Goal: Task Accomplishment & Management: Manage account settings

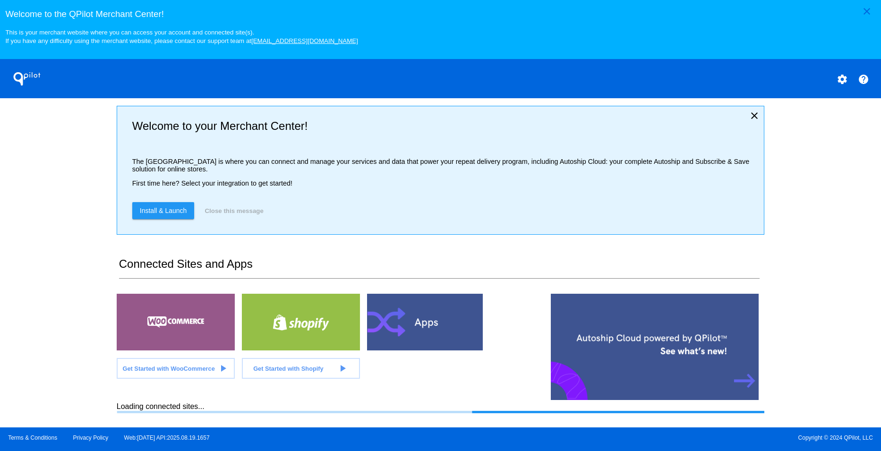
click at [840, 81] on mat-icon "settings" at bounding box center [842, 79] width 11 height 11
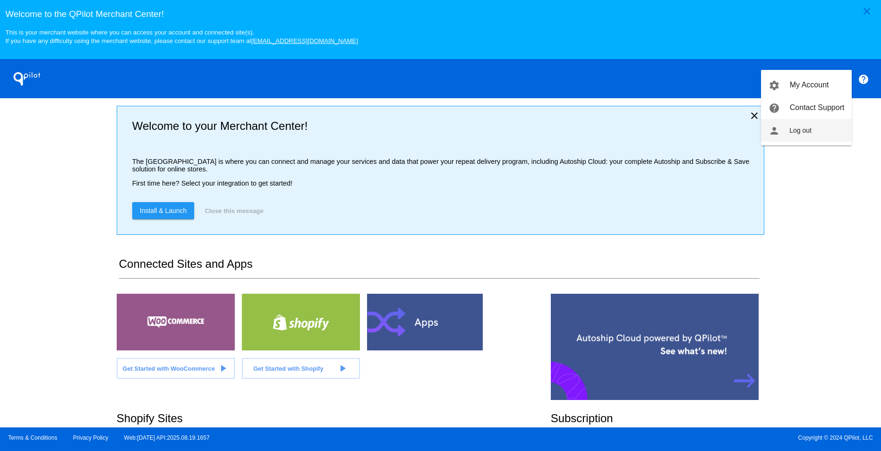
click at [808, 126] on button "person Log out" at bounding box center [806, 130] width 91 height 23
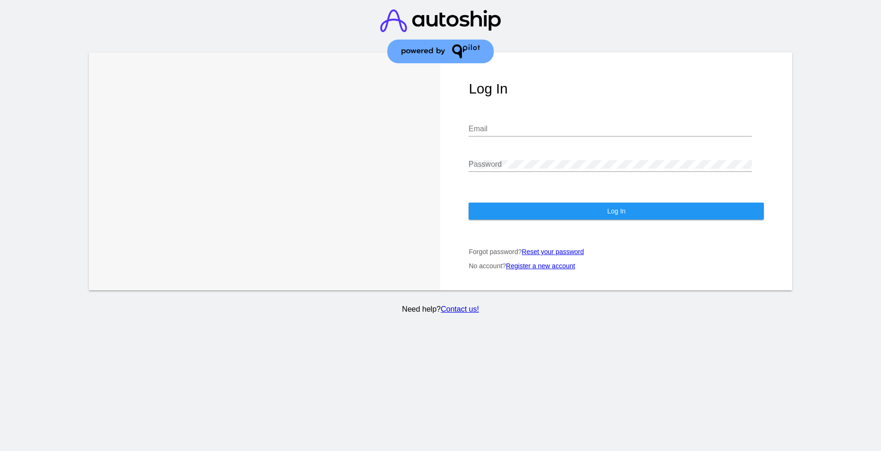
click at [499, 67] on img at bounding box center [440, 36] width 120 height 73
click at [496, 127] on input "Email" at bounding box center [610, 129] width 283 height 9
paste input "[EMAIL_ADDRESS][DOMAIN_NAME]"
type input "[EMAIL_ADDRESS][DOMAIN_NAME]"
click at [508, 215] on button "Log In" at bounding box center [616, 211] width 295 height 17
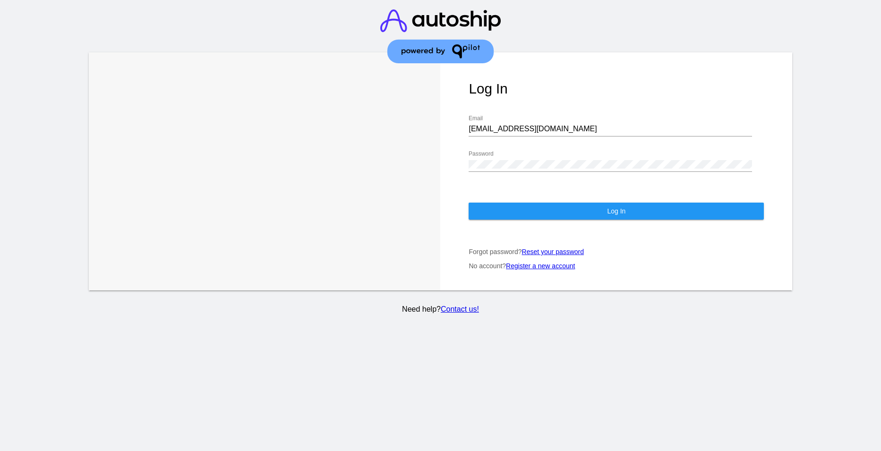
click at [557, 210] on button "Log In" at bounding box center [616, 211] width 295 height 17
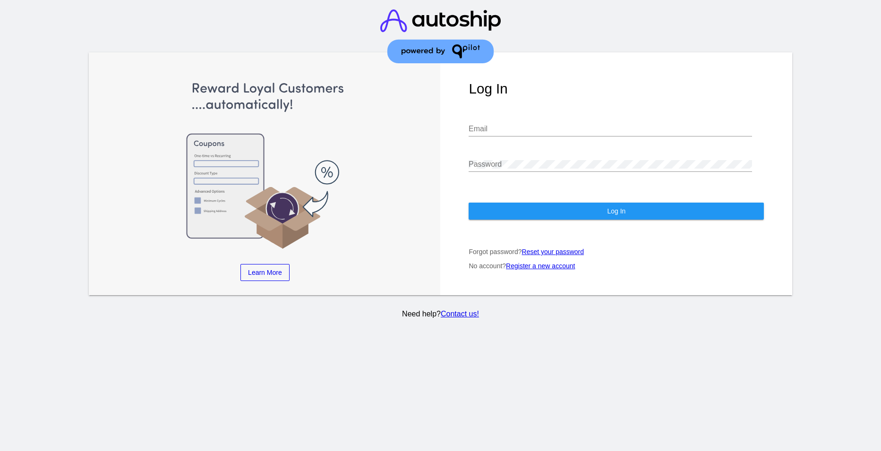
click at [496, 127] on input "Email" at bounding box center [610, 129] width 283 height 9
click at [481, 171] on div at bounding box center [610, 171] width 283 height 0
click at [496, 129] on input "Email" at bounding box center [610, 129] width 283 height 9
paste input "[EMAIL_ADDRESS][DOMAIN_NAME]"
type input "[EMAIL_ADDRESS][DOMAIN_NAME]"
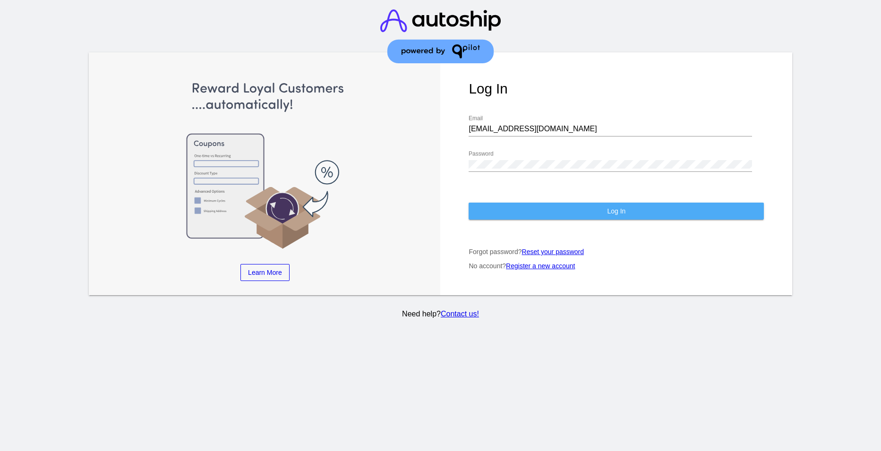
click at [597, 215] on button "Log In" at bounding box center [616, 211] width 295 height 17
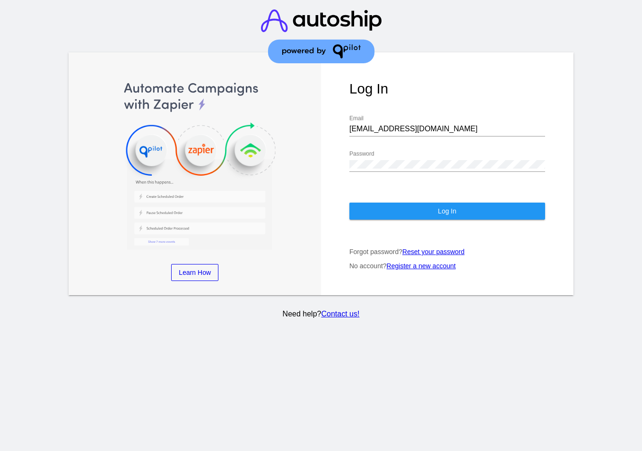
click at [516, 210] on button "Log In" at bounding box center [447, 211] width 196 height 17
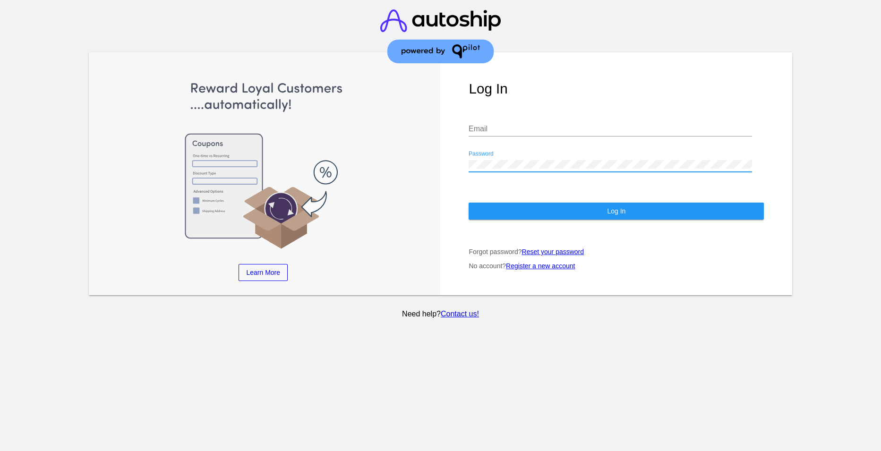
click at [516, 124] on div "Email" at bounding box center [610, 125] width 283 height 21
paste input "[EMAIL_ADDRESS][DOMAIN_NAME]"
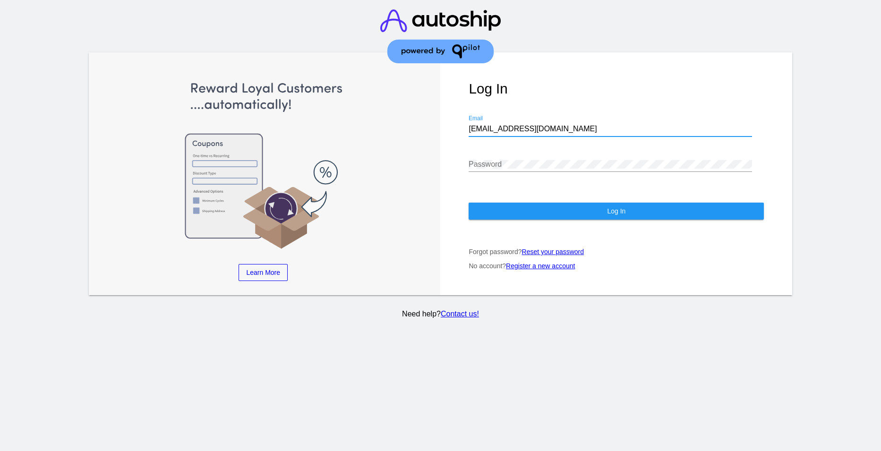
type input "[EMAIL_ADDRESS][DOMAIN_NAME]"
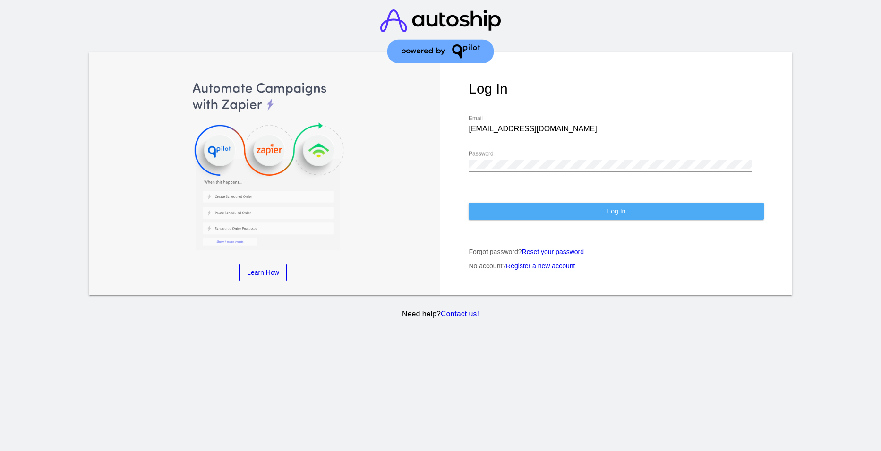
click at [646, 211] on button "Log In" at bounding box center [616, 211] width 295 height 17
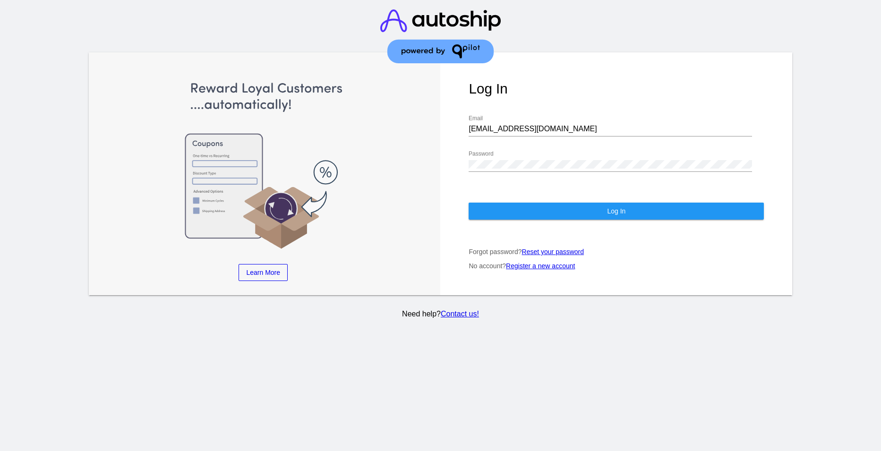
click at [607, 203] on button "Log In" at bounding box center [616, 211] width 295 height 17
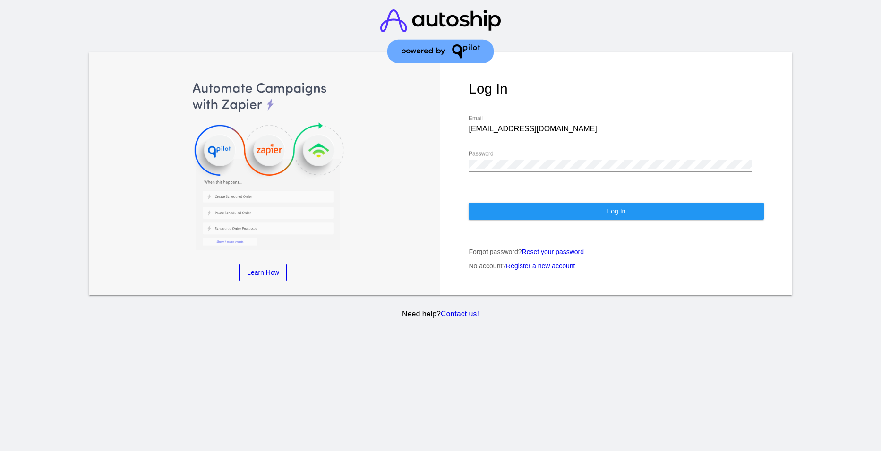
click at [606, 207] on button "Log In" at bounding box center [616, 211] width 295 height 17
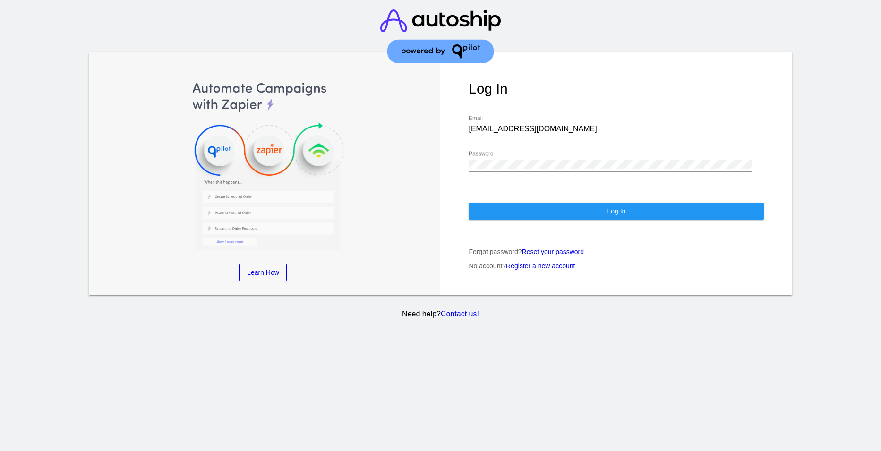
click at [606, 207] on button "Log In" at bounding box center [616, 211] width 295 height 17
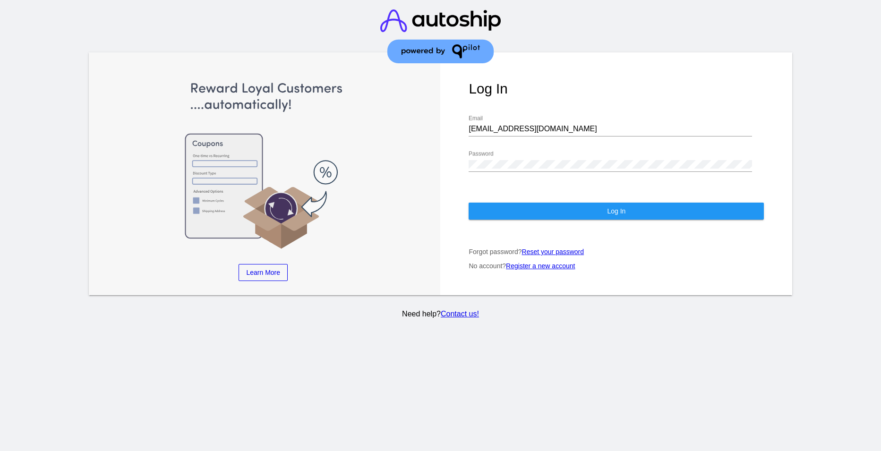
click at [606, 207] on button "Log In" at bounding box center [616, 211] width 295 height 17
click at [601, 210] on button "Log In" at bounding box center [616, 211] width 295 height 17
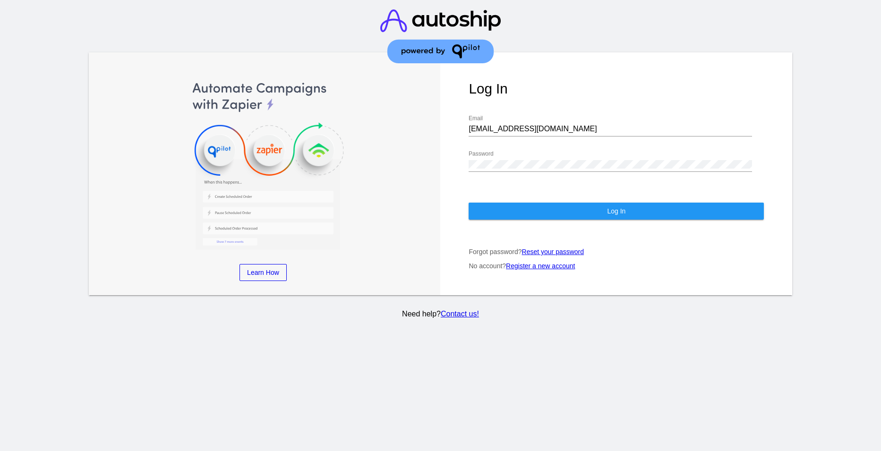
click at [593, 205] on button "Log In" at bounding box center [616, 211] width 295 height 17
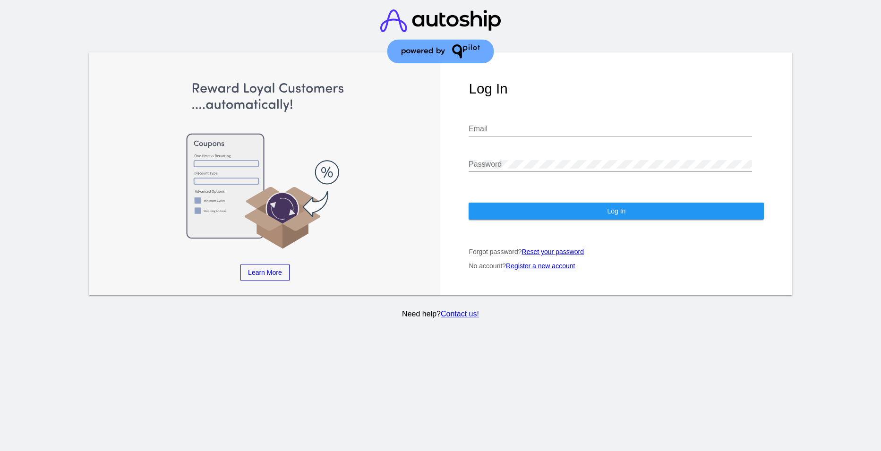
click at [468, 124] on div "Log In Email Password Log In Forgot password? Reset your password No account? R…" at bounding box center [616, 173] width 352 height 243
click at [494, 132] on input "Email" at bounding box center [610, 129] width 283 height 9
paste input "[EMAIL_ADDRESS][DOMAIN_NAME]"
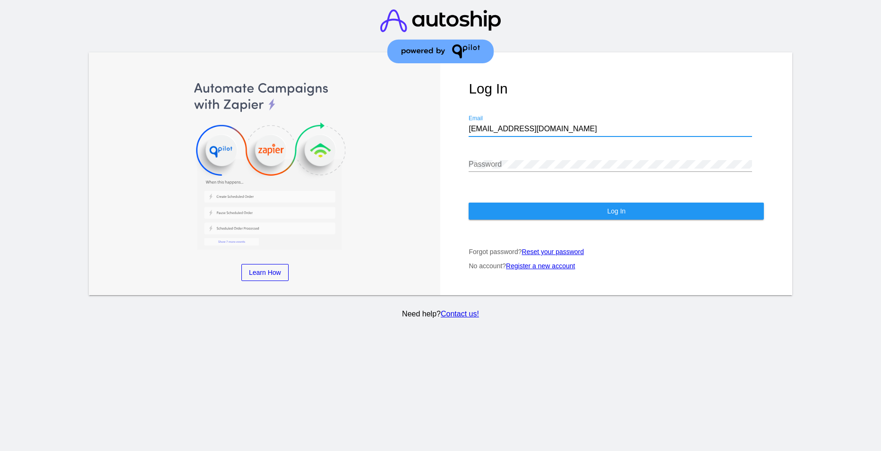
type input "[EMAIL_ADDRESS][DOMAIN_NAME]"
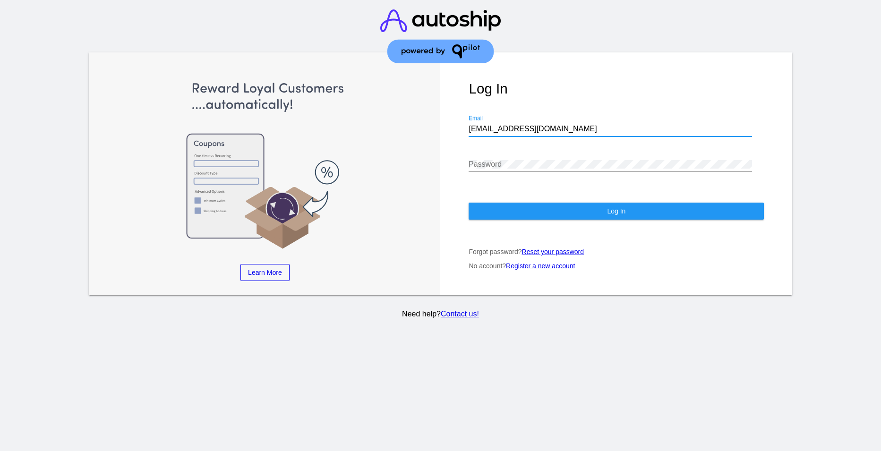
click at [682, 171] on div "Password" at bounding box center [610, 161] width 283 height 21
click at [681, 169] on div "Password" at bounding box center [610, 161] width 283 height 21
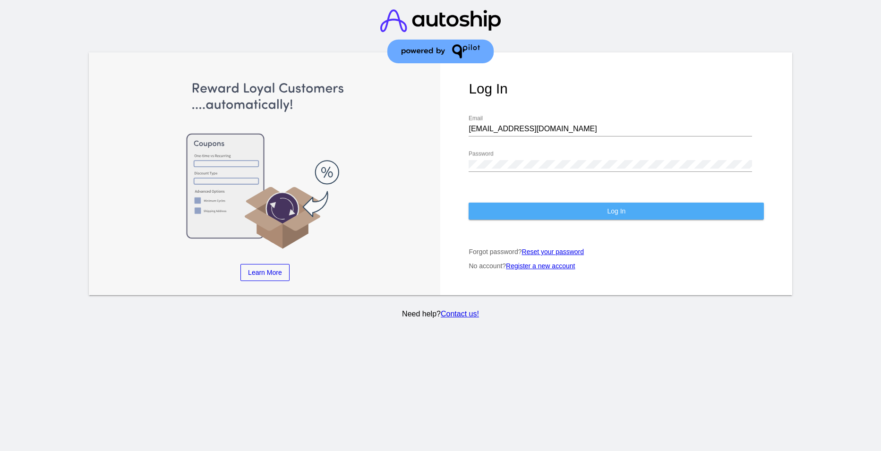
click at [653, 210] on button "Log In" at bounding box center [616, 211] width 295 height 17
click at [668, 211] on button "Log In" at bounding box center [616, 211] width 295 height 17
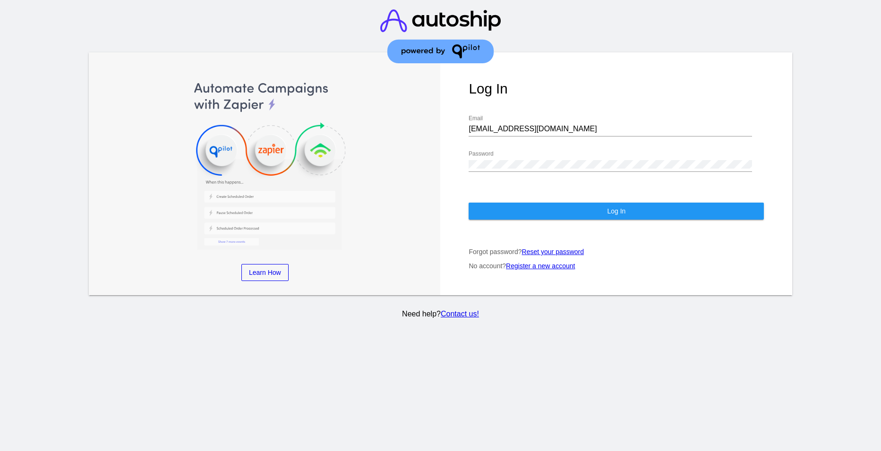
click at [656, 220] on div "Log In nsemoff@joecoffecompany.com Email Password Log In Forgot password? Reset…" at bounding box center [616, 173] width 352 height 243
click at [655, 214] on button "Log In" at bounding box center [616, 211] width 295 height 17
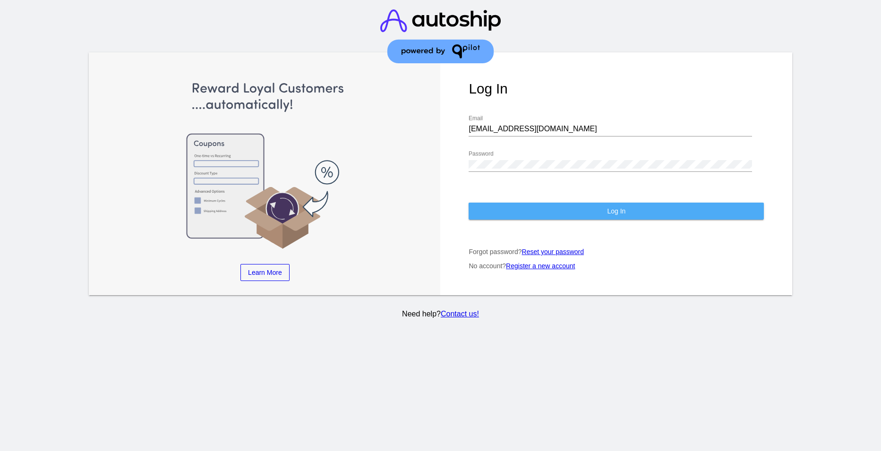
click at [654, 214] on button "Log In" at bounding box center [616, 211] width 295 height 17
